Goal: Find specific page/section: Find specific page/section

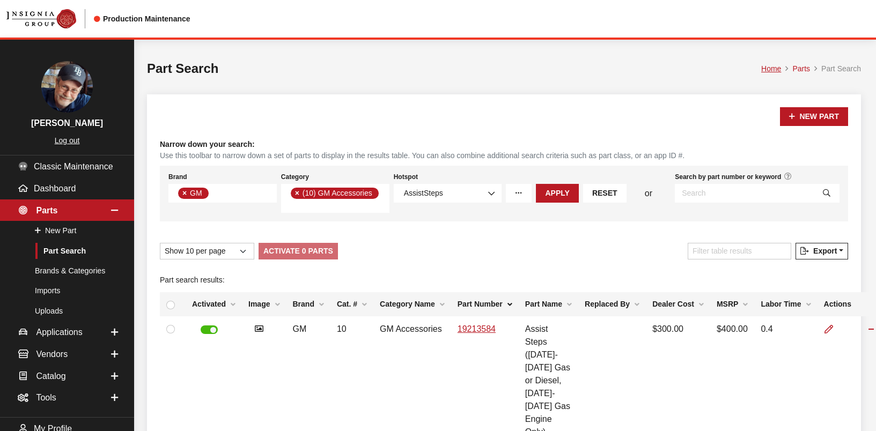
select select "1"
select select "151"
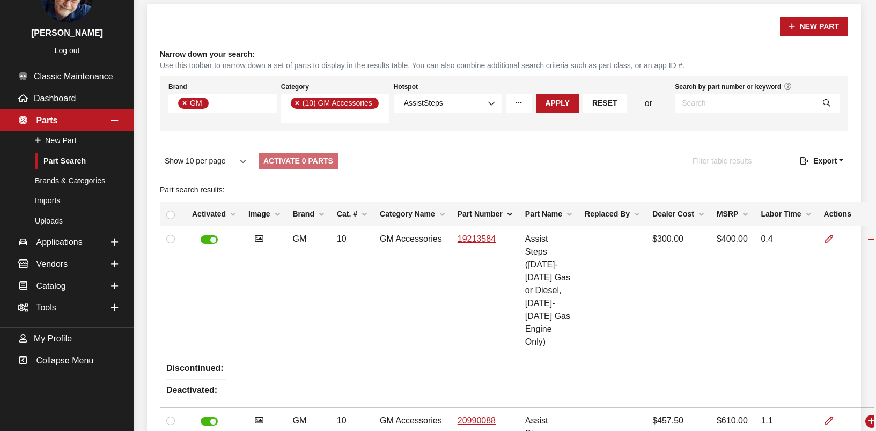
scroll to position [1, 0]
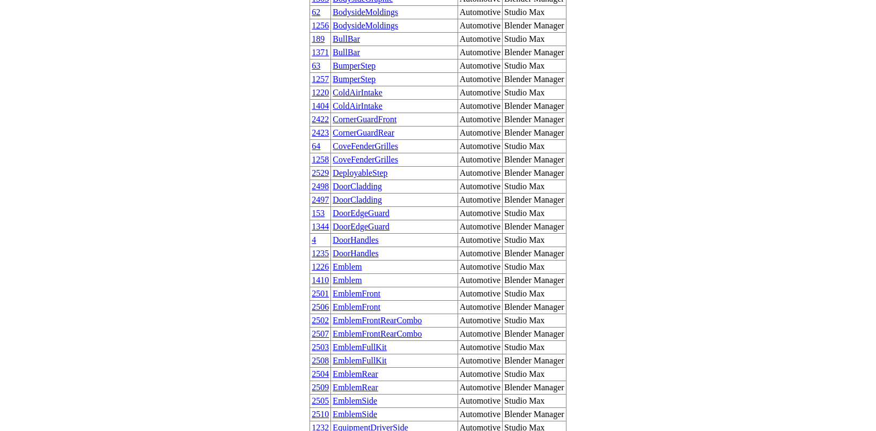
scroll to position [358, 0]
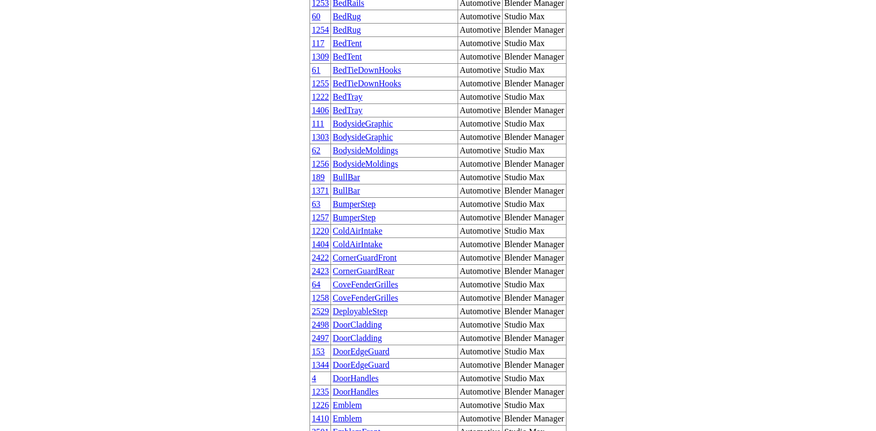
click at [356, 52] on link "BedTent" at bounding box center [346, 56] width 29 height 9
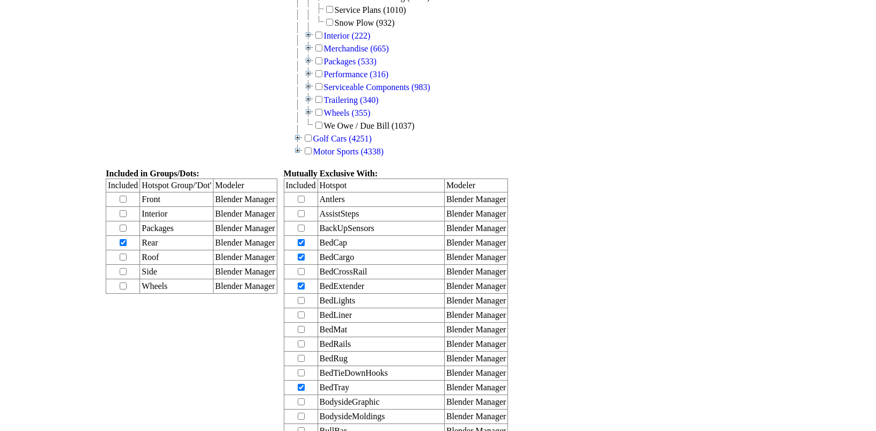
scroll to position [536, 0]
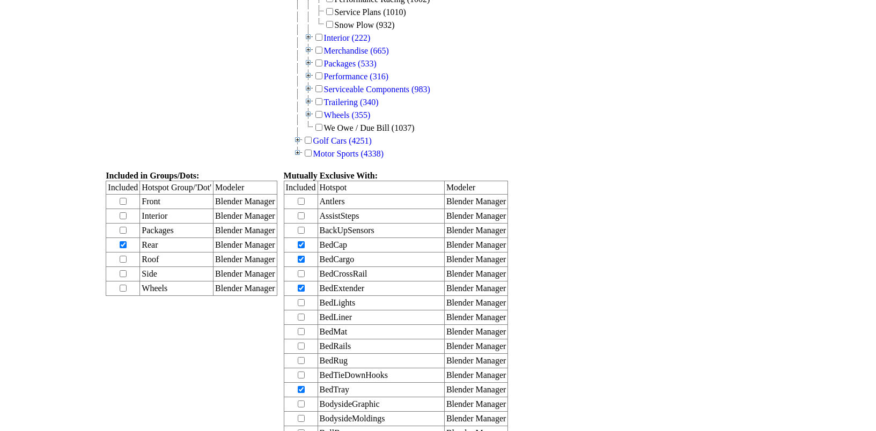
scroll to position [536, 0]
